Goal: Task Accomplishment & Management: Manage account settings

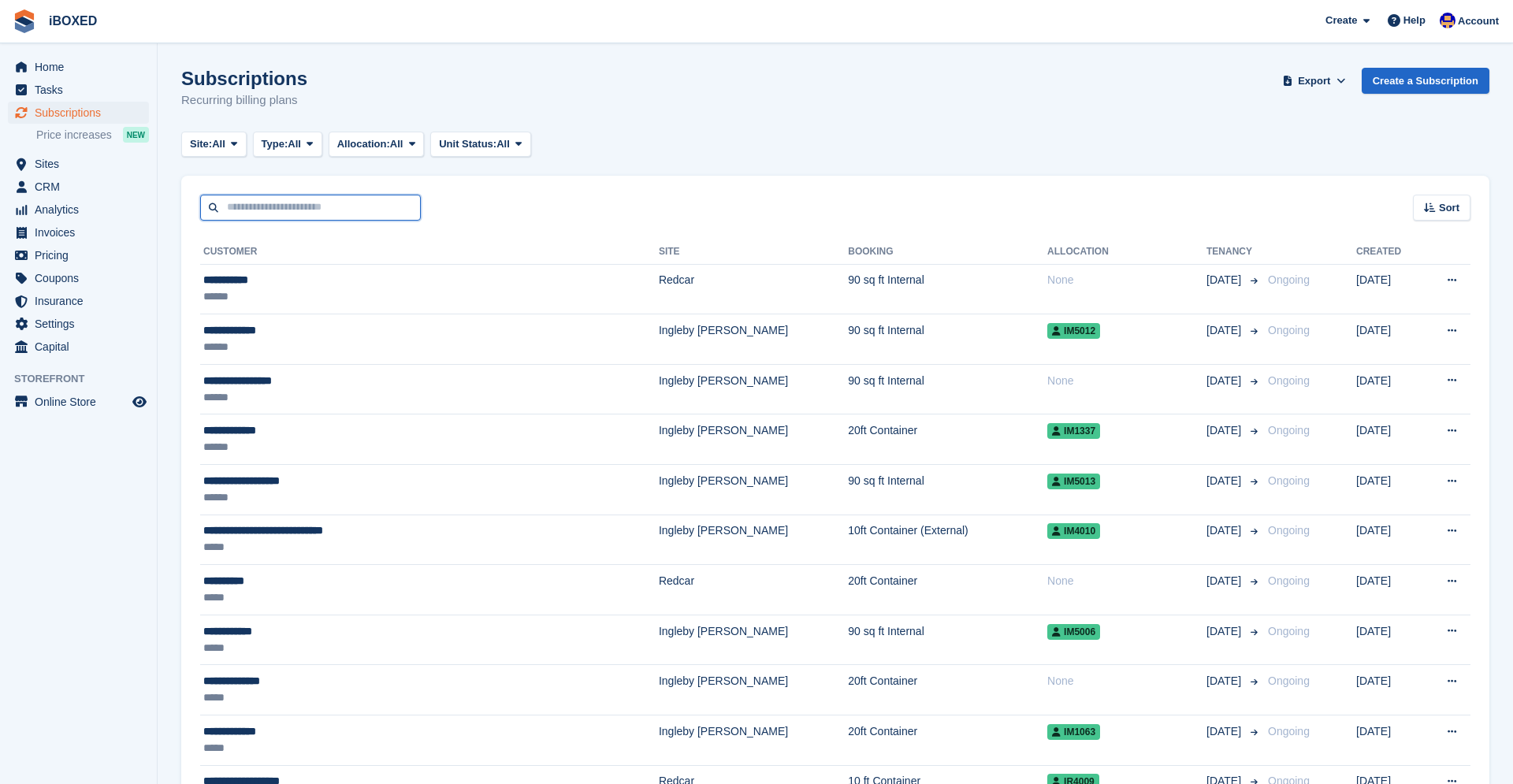
click at [297, 210] on input "text" at bounding box center [311, 208] width 220 height 26
type input "****"
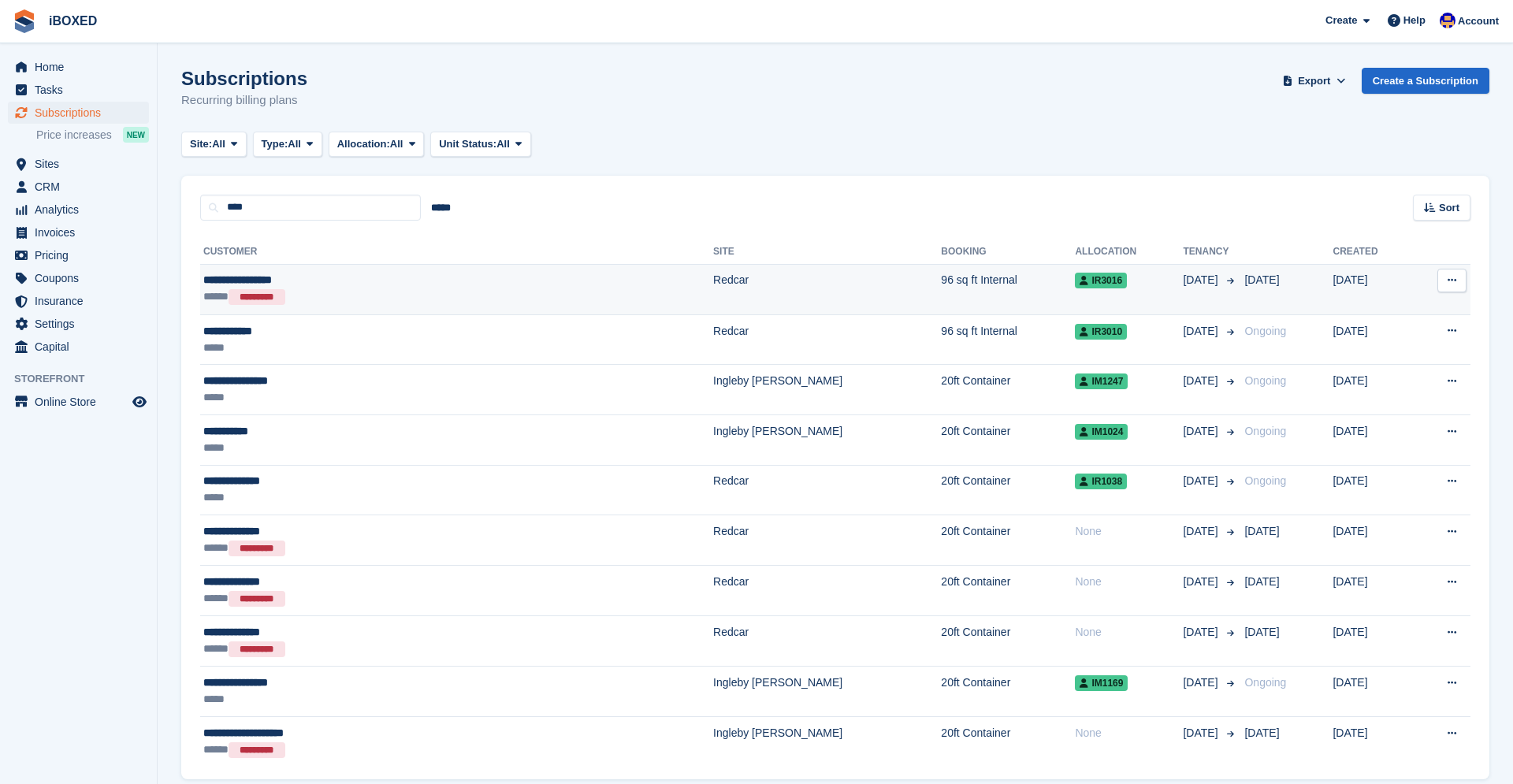
click at [376, 292] on div "***** *********" at bounding box center [346, 296] width 287 height 17
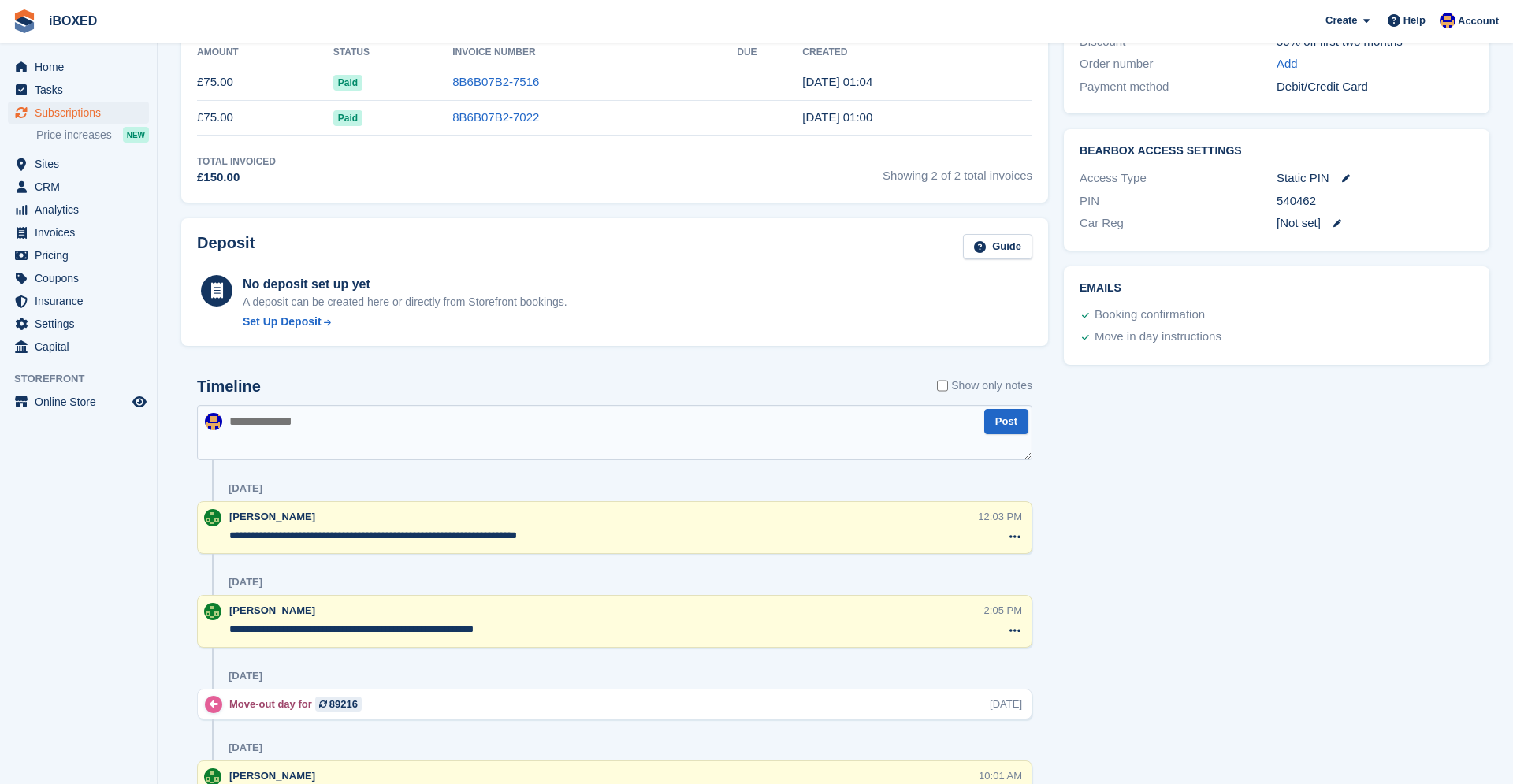
scroll to position [548, 0]
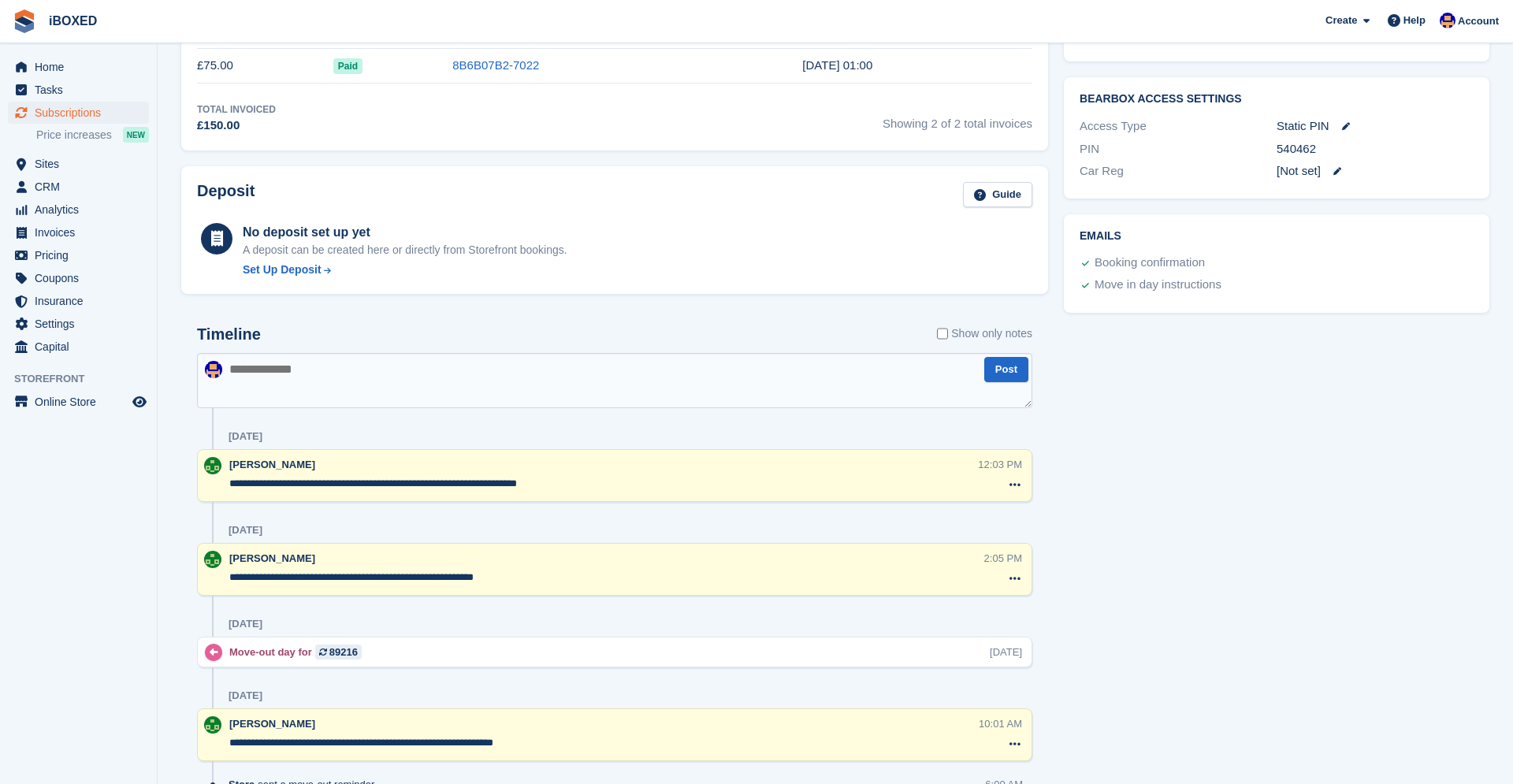
click at [505, 377] on textarea at bounding box center [614, 380] width 835 height 56
type textarea "**********"
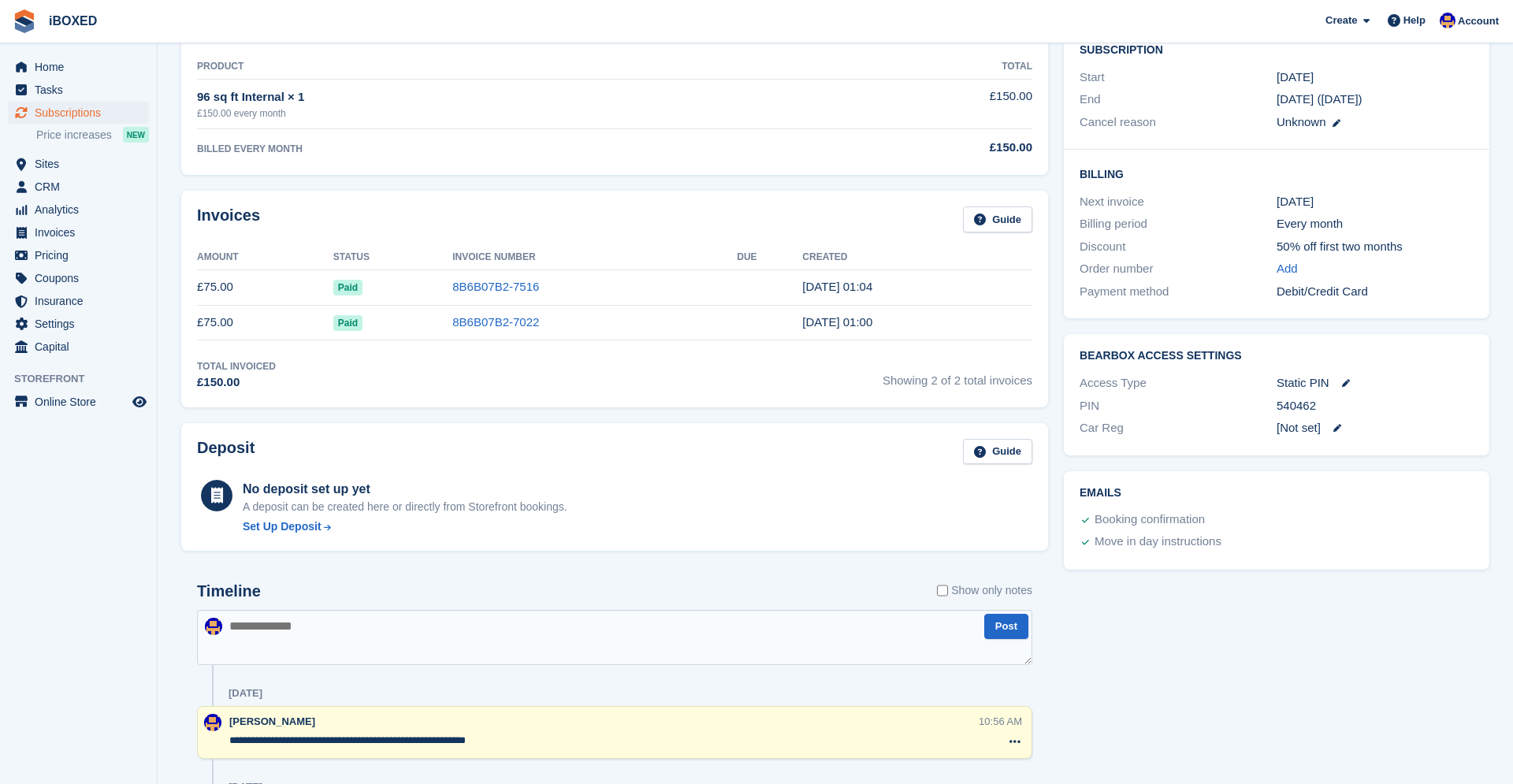
scroll to position [0, 0]
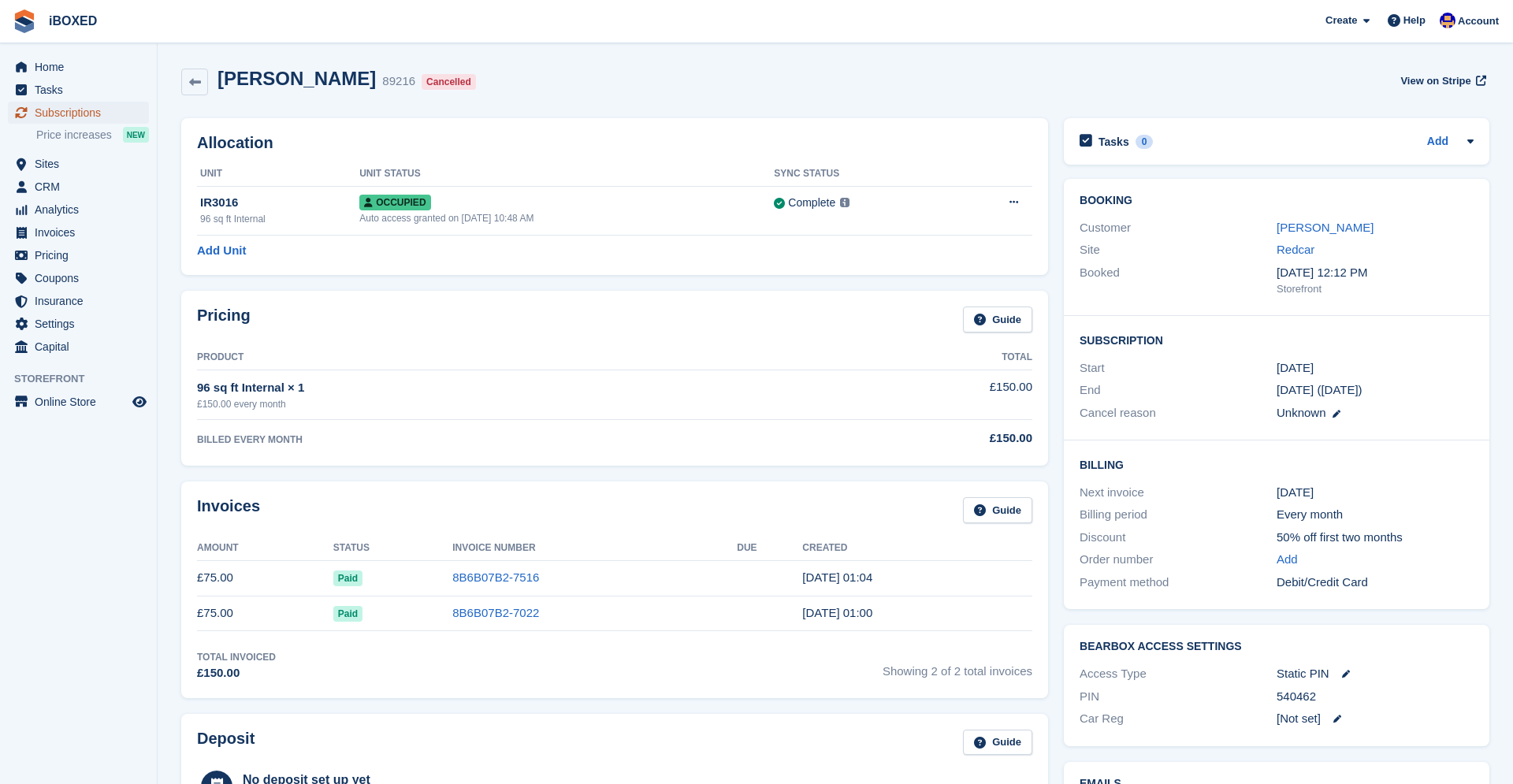
click at [62, 111] on span "Subscriptions" at bounding box center [82, 112] width 94 height 22
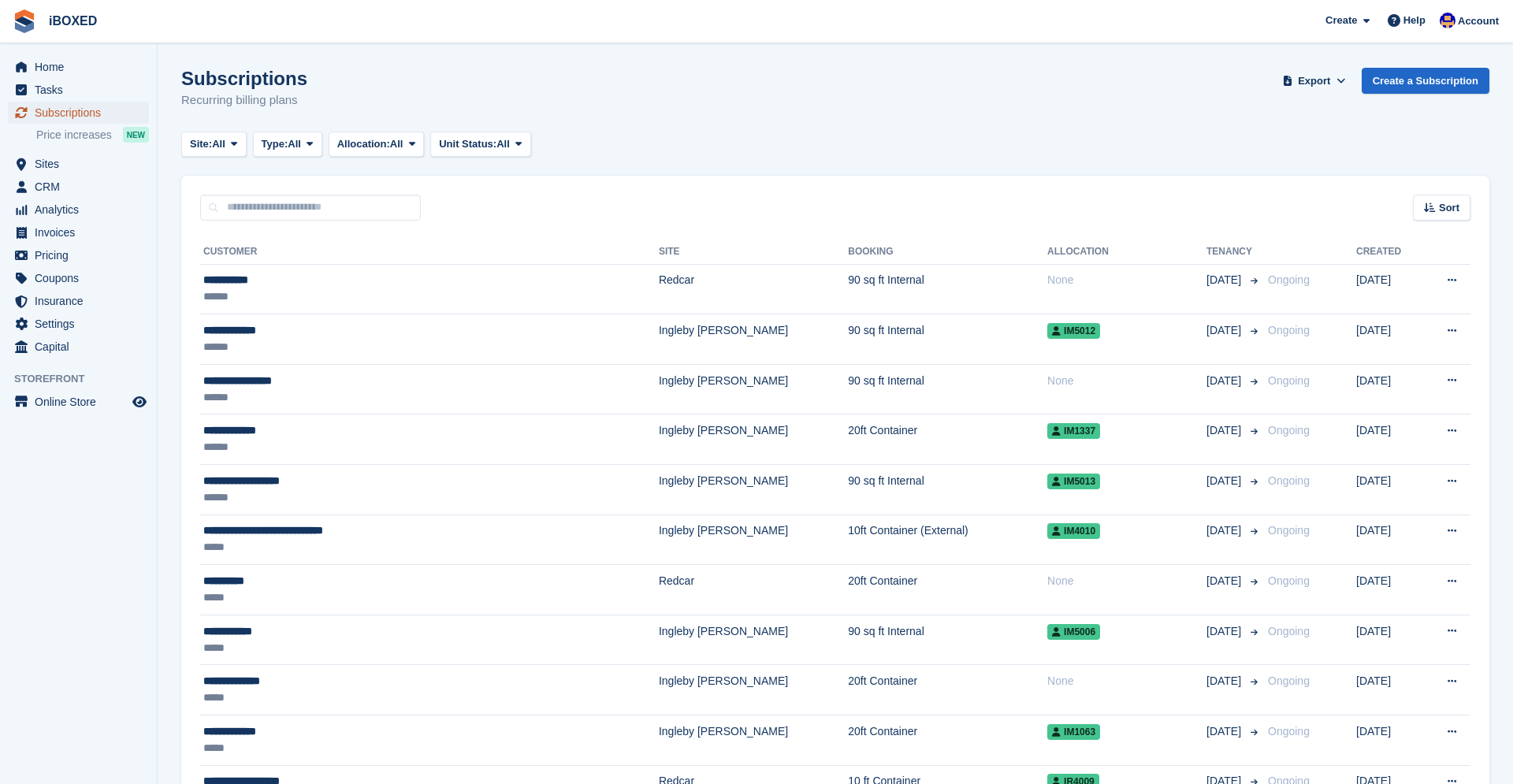
click at [74, 118] on span "Subscriptions" at bounding box center [82, 112] width 94 height 22
click at [47, 167] on span "Sites" at bounding box center [82, 163] width 94 height 22
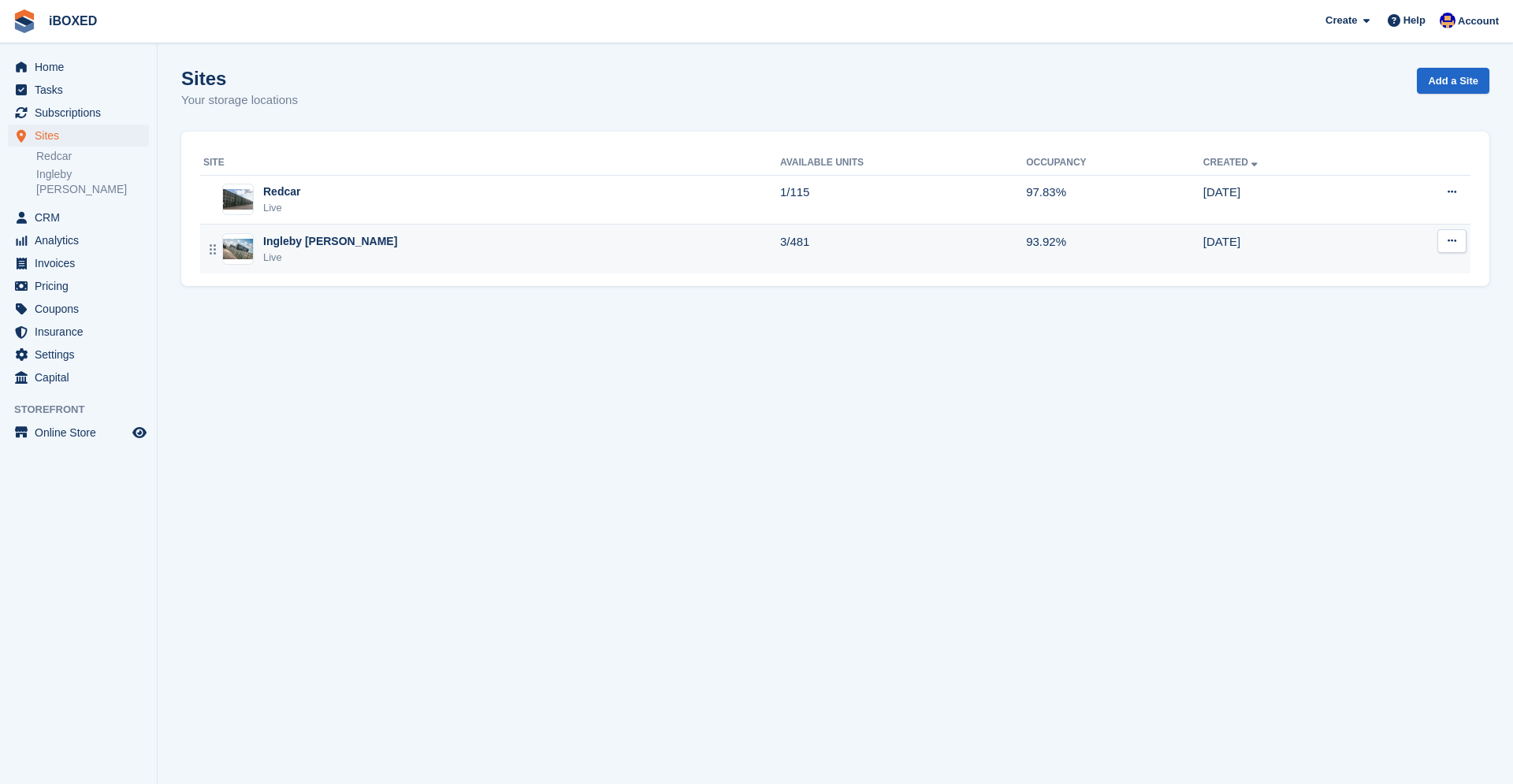
click at [359, 249] on div "Ingleby Barwick Live" at bounding box center [491, 249] width 577 height 32
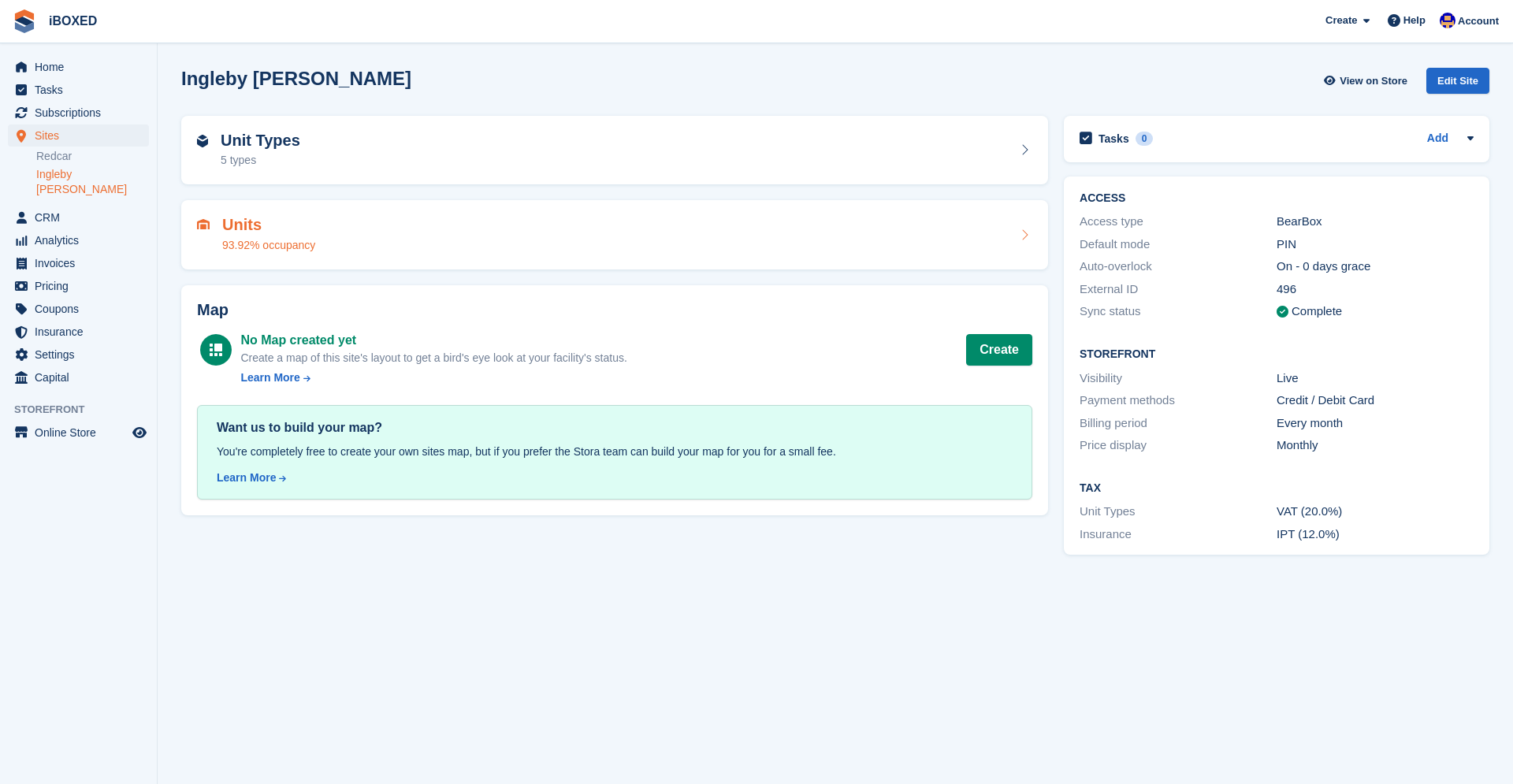
click at [375, 226] on div "Units 93.92% occupancy" at bounding box center [614, 234] width 835 height 38
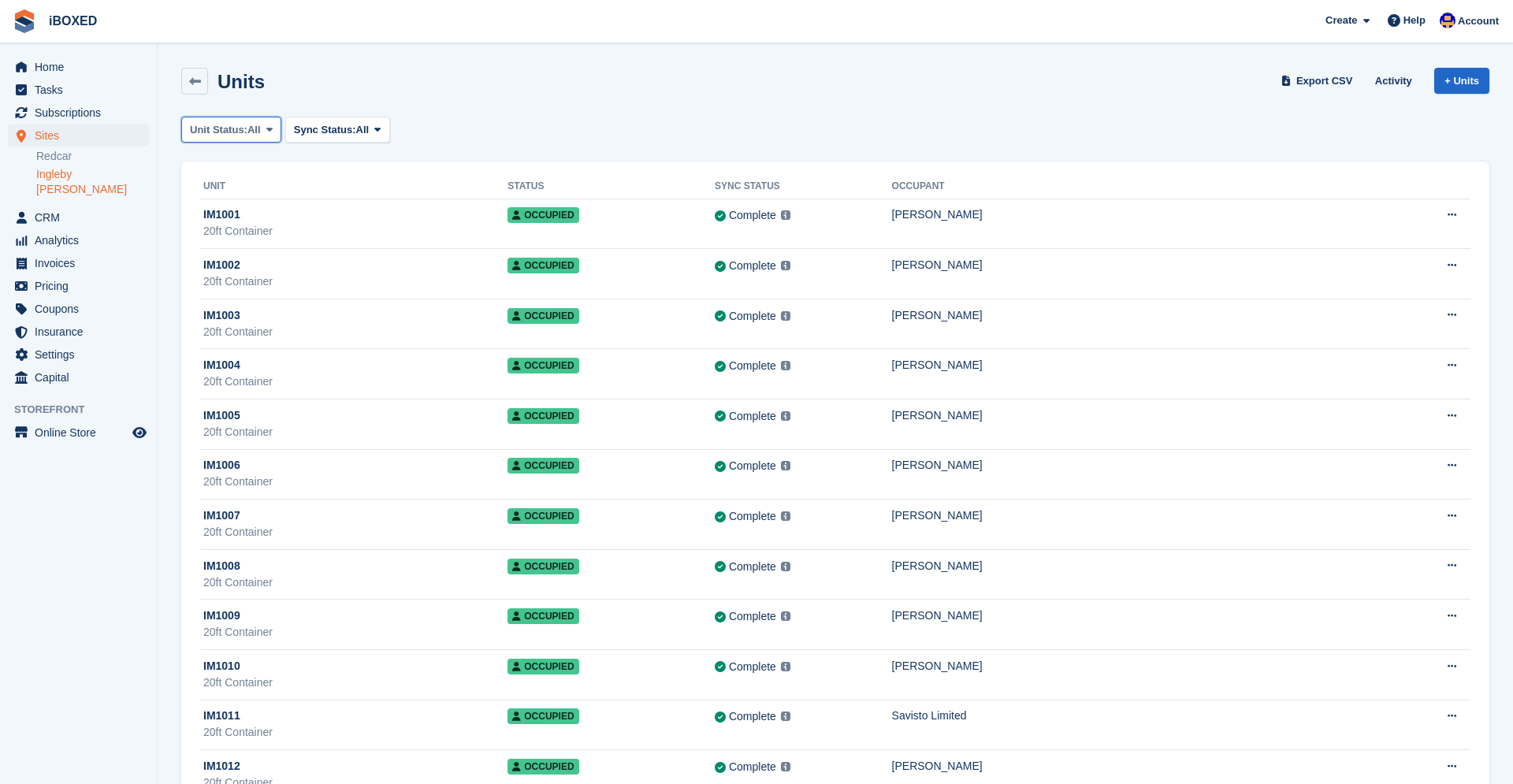
click at [248, 127] on span "Unit Status:" at bounding box center [218, 130] width 57 height 16
click at [258, 190] on link "Available" at bounding box center [257, 195] width 137 height 28
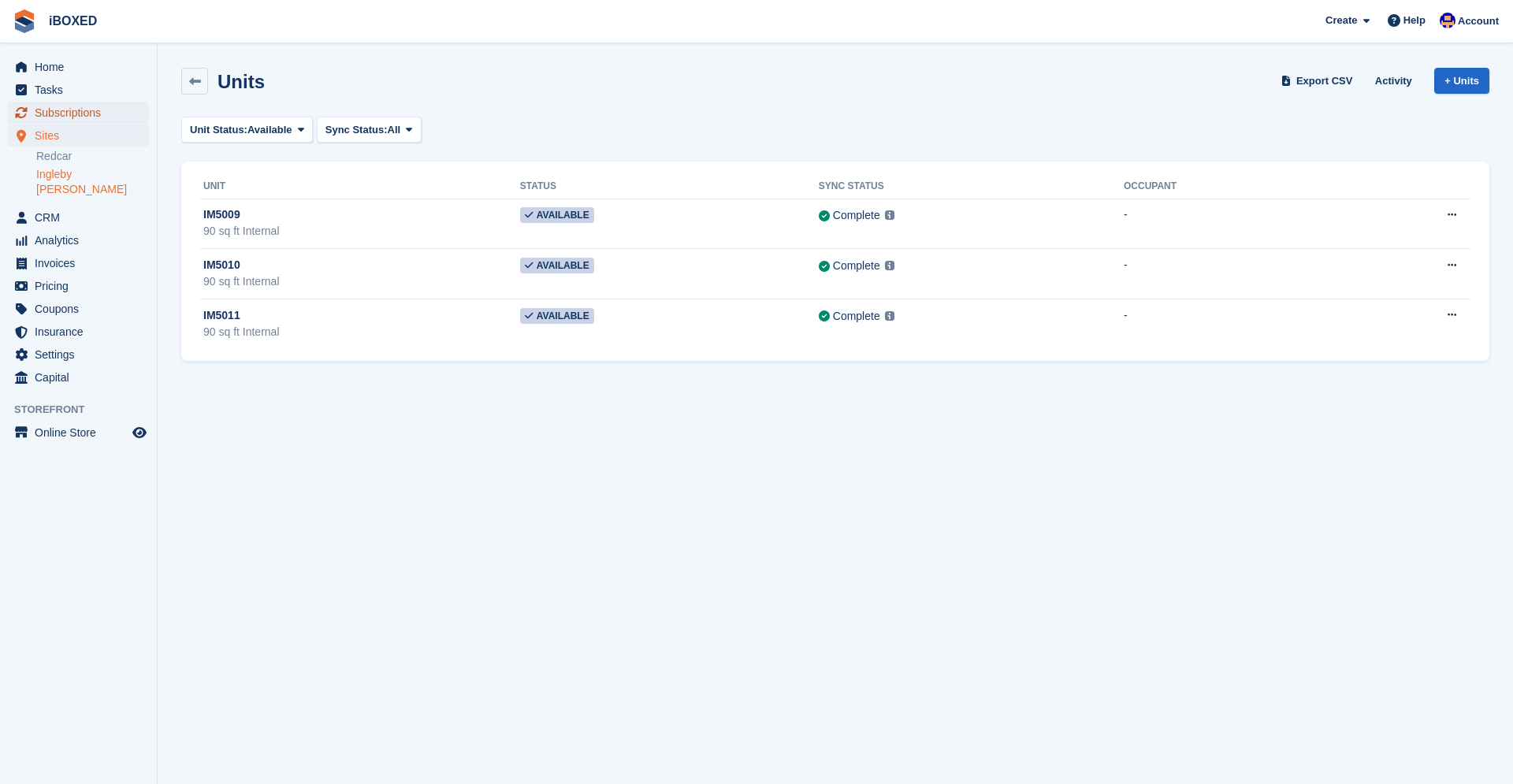
click at [81, 117] on span "Subscriptions" at bounding box center [82, 112] width 94 height 22
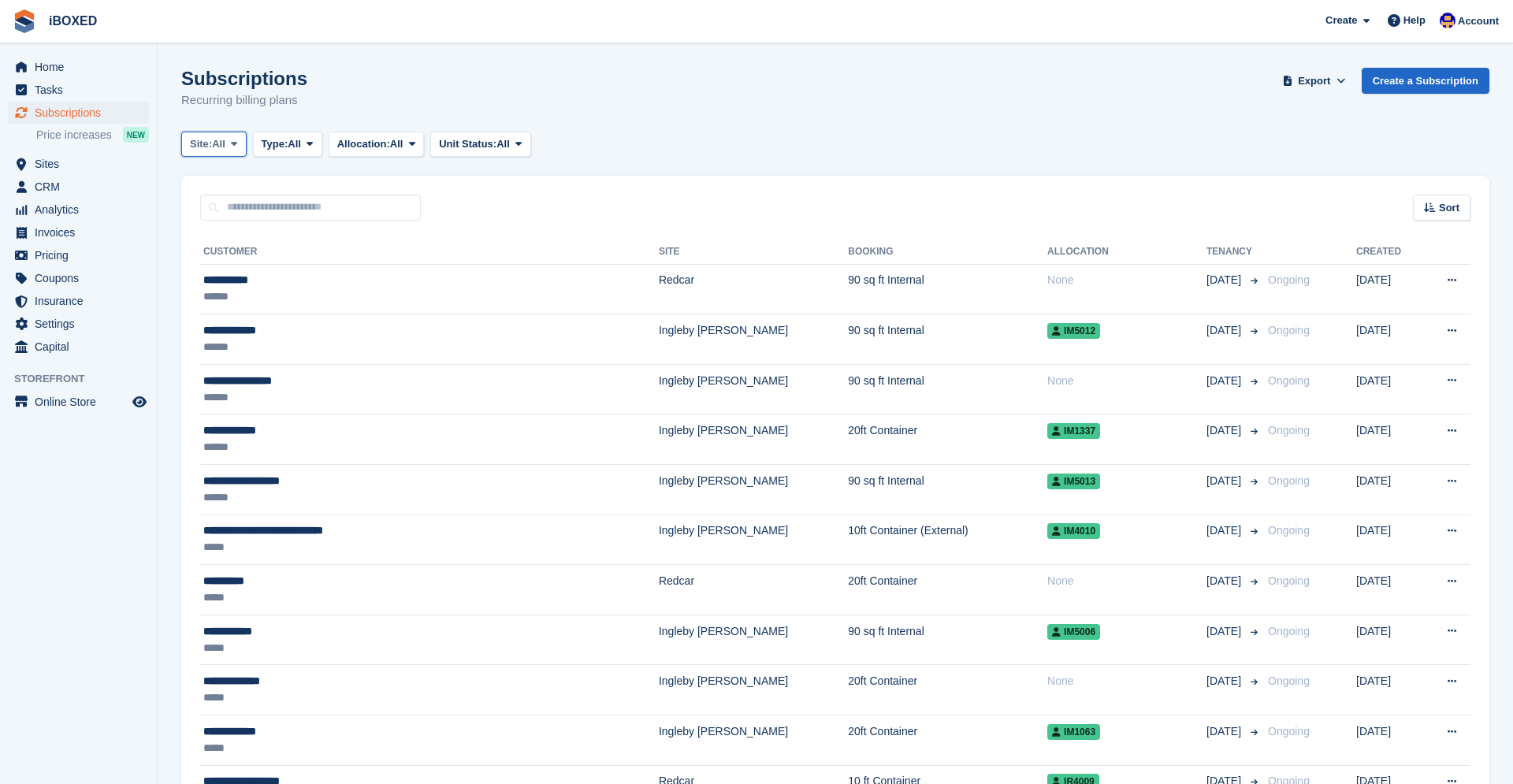
click at [240, 149] on span at bounding box center [233, 143] width 12 height 12
click at [247, 239] on link "Ingleby [PERSON_NAME]" at bounding box center [266, 238] width 157 height 28
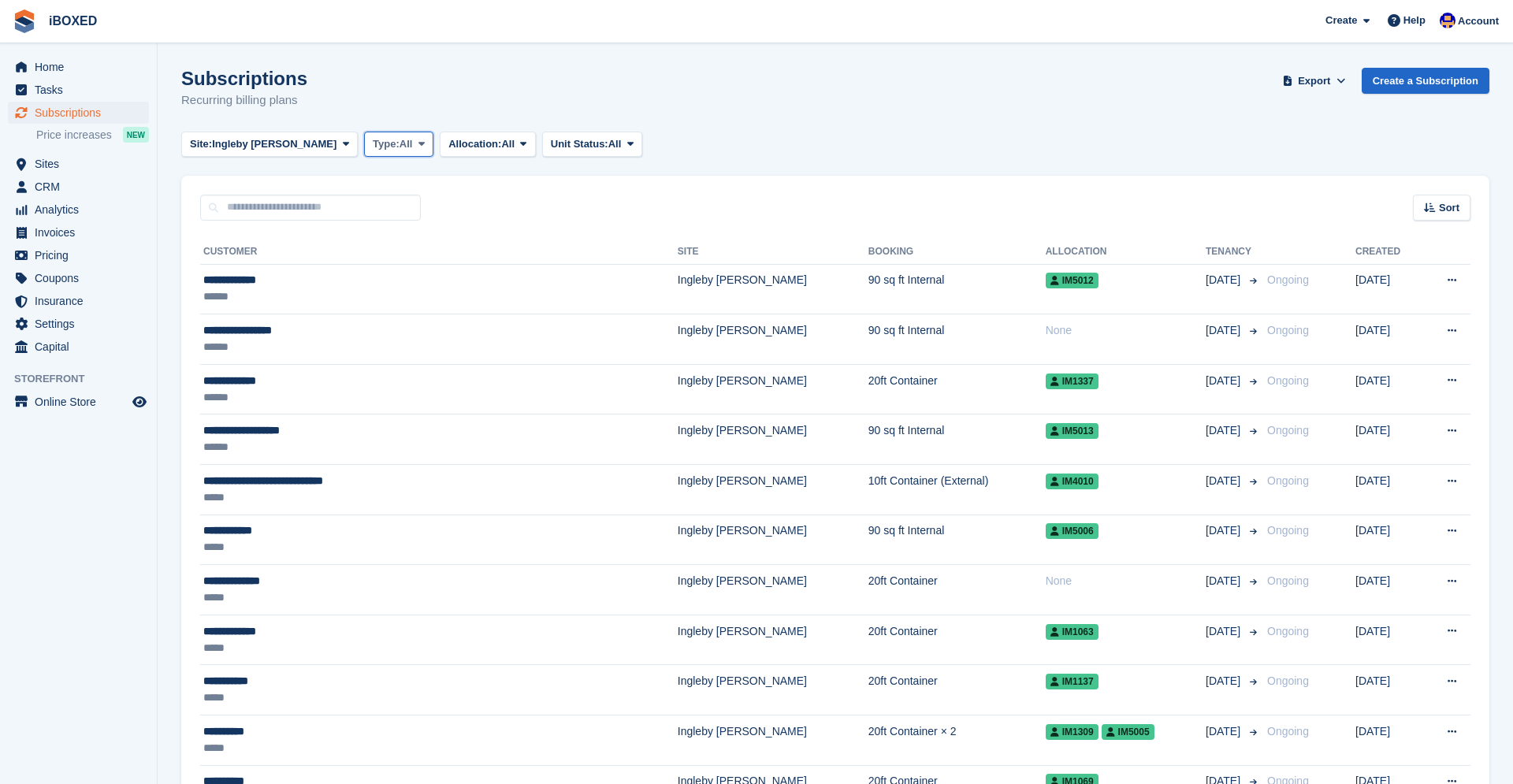
click at [373, 143] on span "Type:" at bounding box center [386, 144] width 26 height 16
click at [375, 208] on link "Upcoming" at bounding box center [440, 210] width 137 height 28
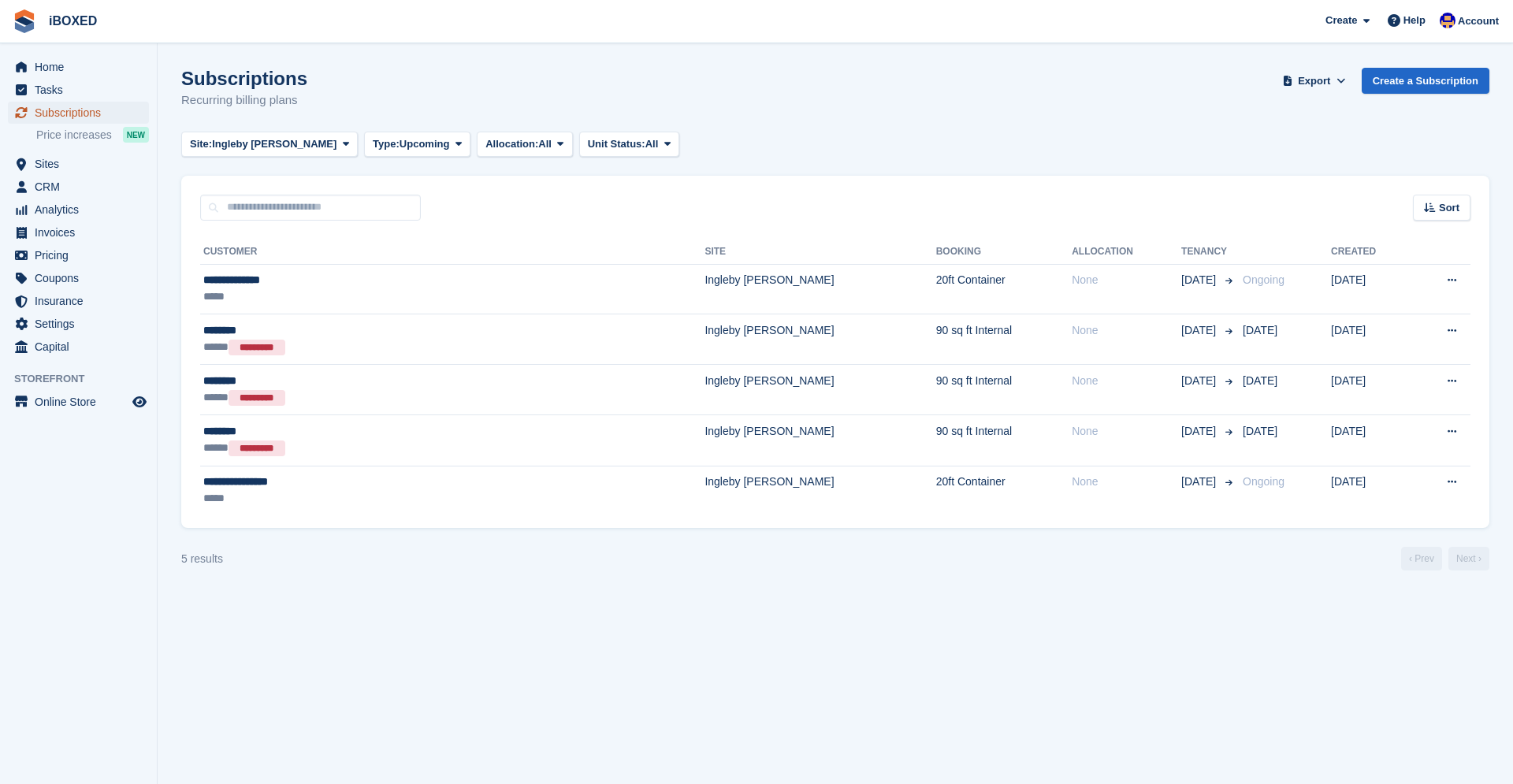
click at [66, 111] on span "Subscriptions" at bounding box center [82, 112] width 94 height 22
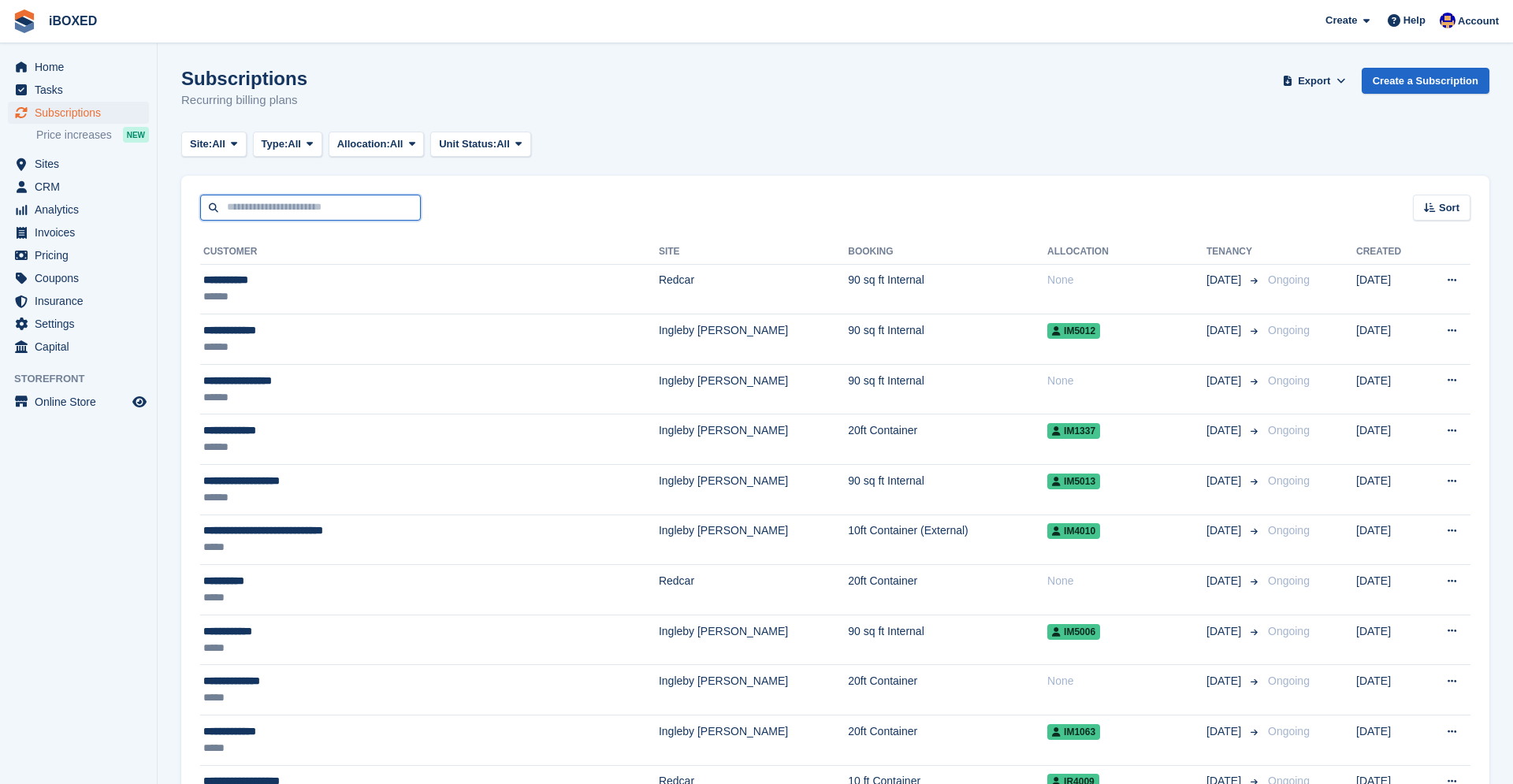
click at [291, 215] on input "text" at bounding box center [311, 208] width 220 height 26
type input "***"
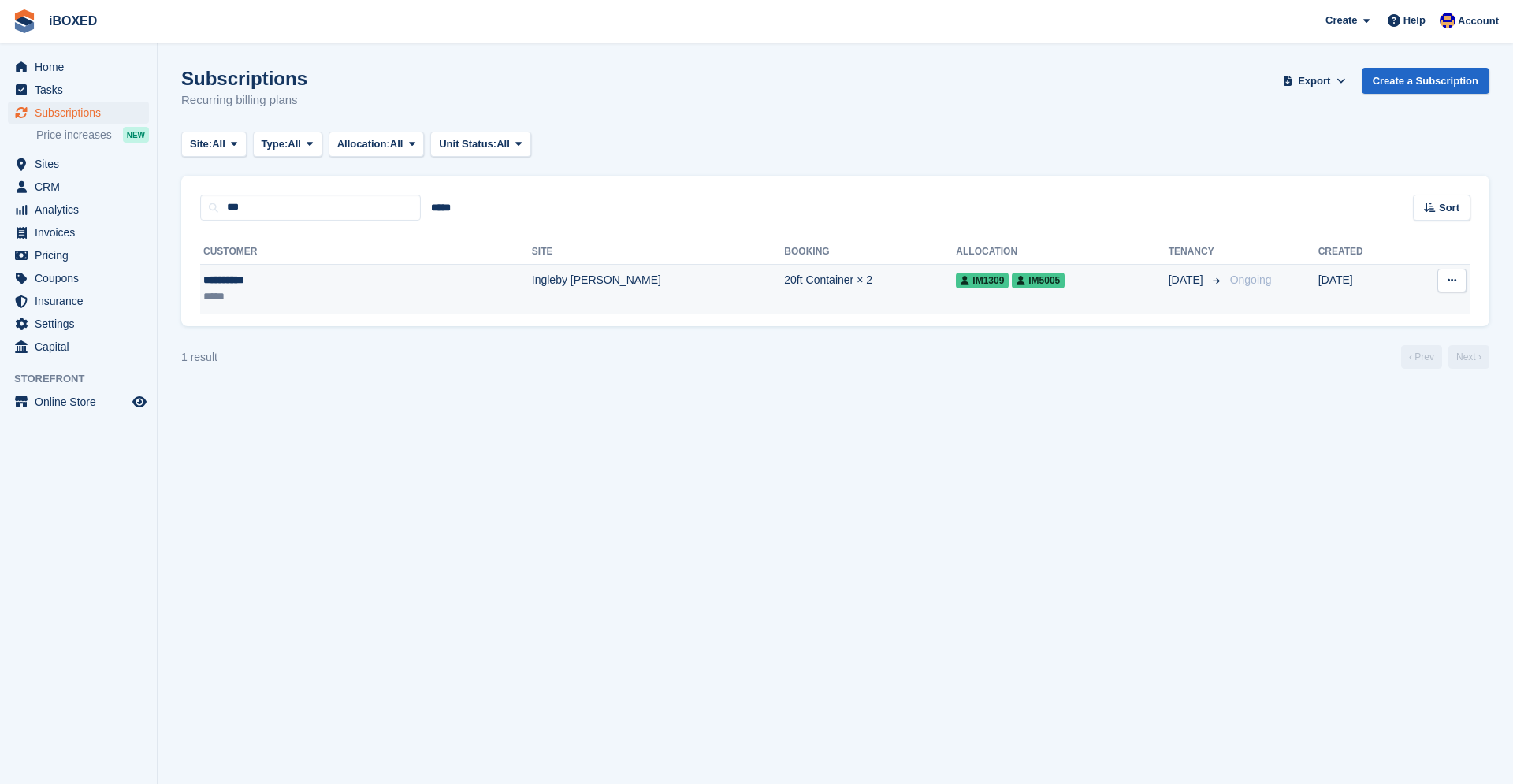
click at [532, 280] on td "Ingleby [PERSON_NAME]" at bounding box center [658, 288] width 253 height 50
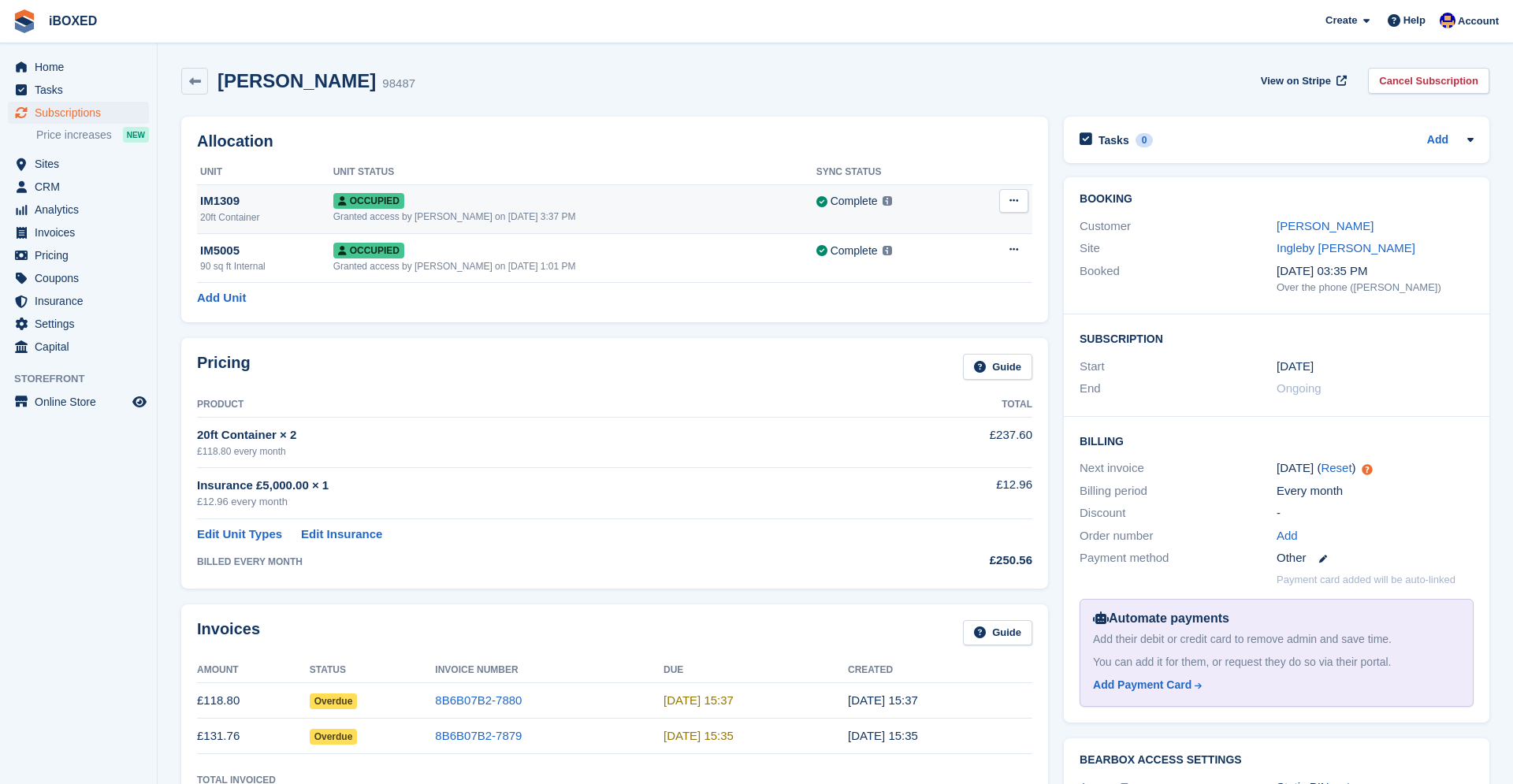
click at [1015, 203] on icon at bounding box center [1013, 200] width 8 height 10
click at [972, 231] on p "Overlock" at bounding box center [953, 232] width 137 height 21
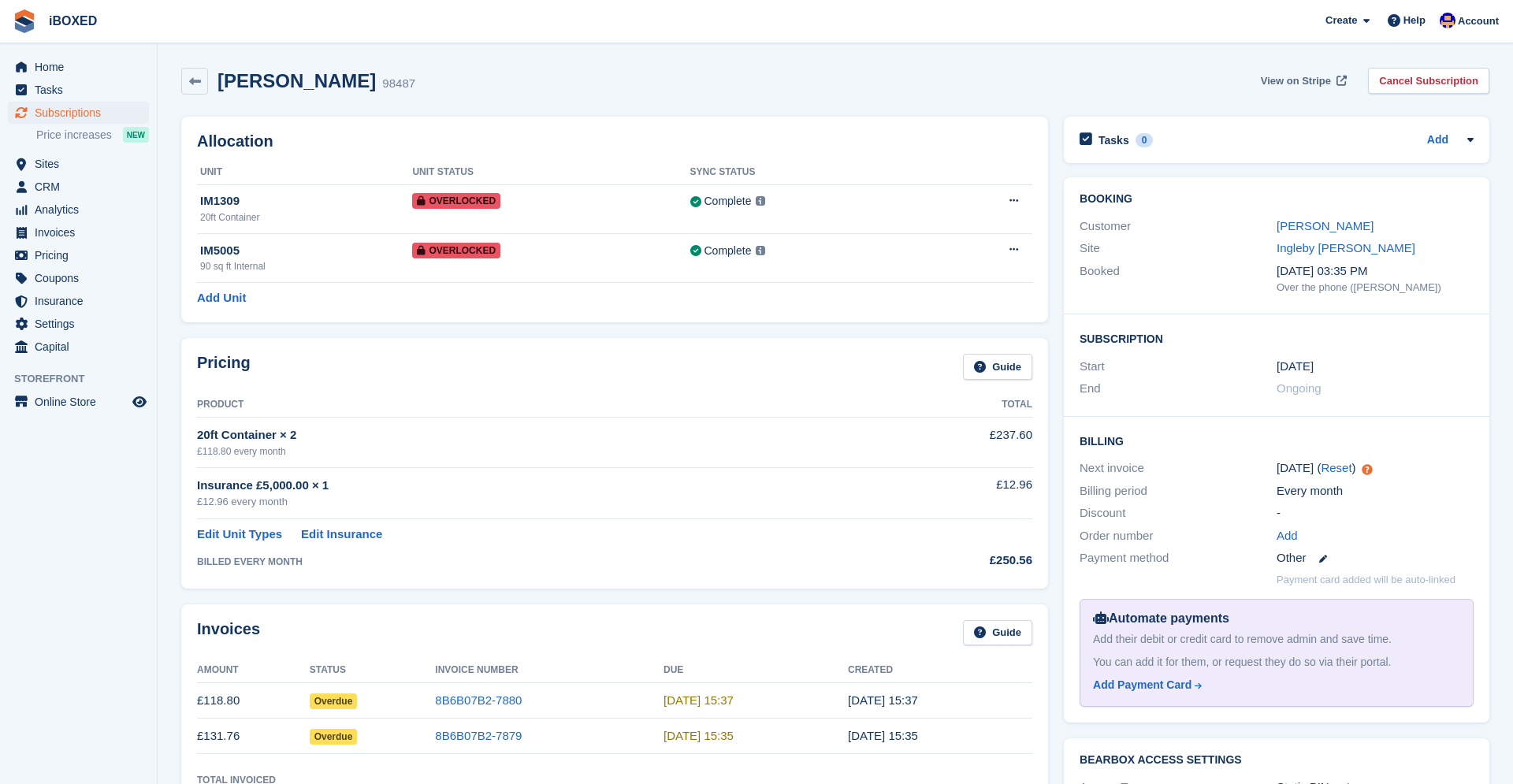
click at [1282, 80] on span "View on Stripe" at bounding box center [1296, 81] width 70 height 16
click at [74, 112] on span "Subscriptions" at bounding box center [82, 112] width 94 height 22
